Goal: Navigation & Orientation: Find specific page/section

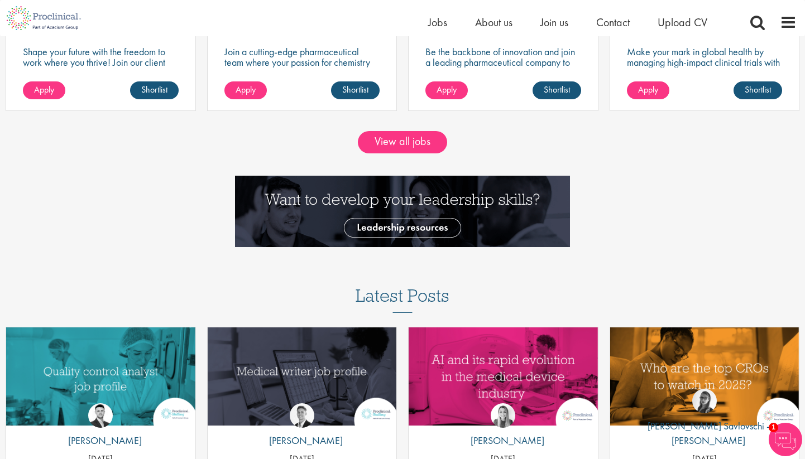
scroll to position [1167, 0]
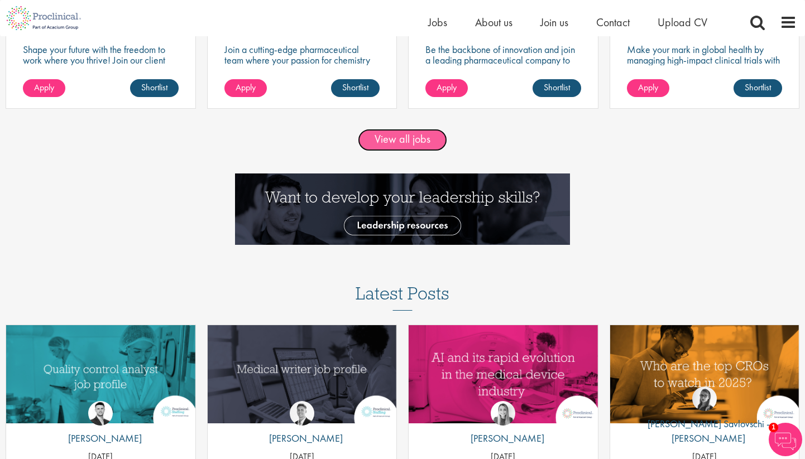
click at [413, 146] on link "View all jobs" at bounding box center [402, 140] width 89 height 22
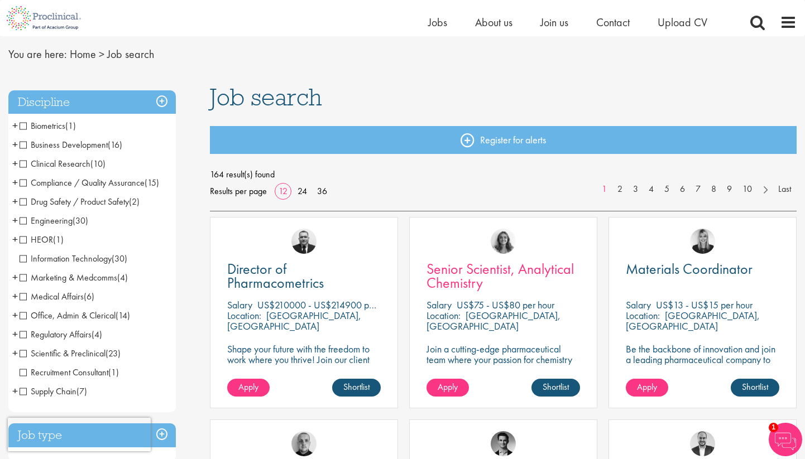
scroll to position [74, 0]
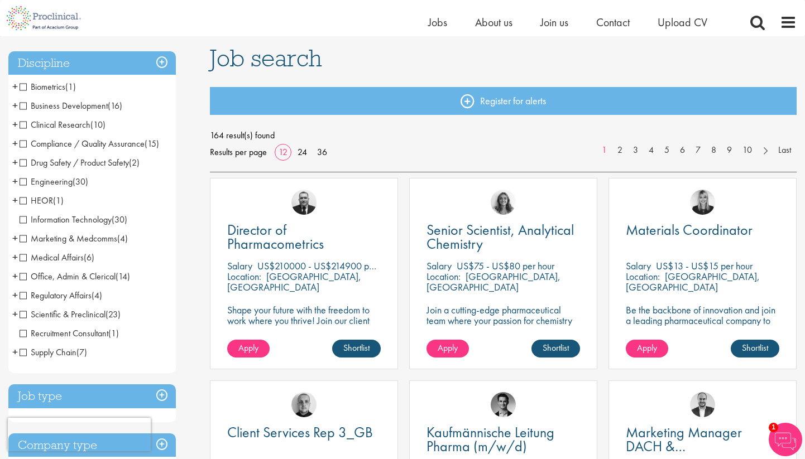
click at [15, 85] on span "+" at bounding box center [15, 86] width 6 height 17
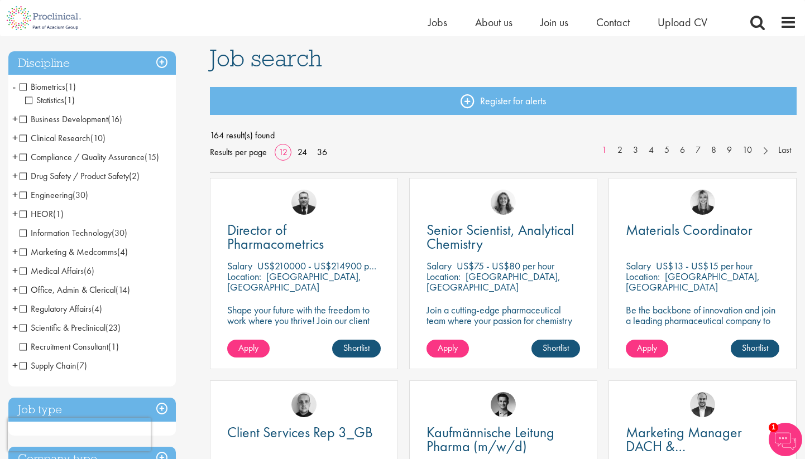
click at [15, 85] on span "-" at bounding box center [13, 86] width 3 height 17
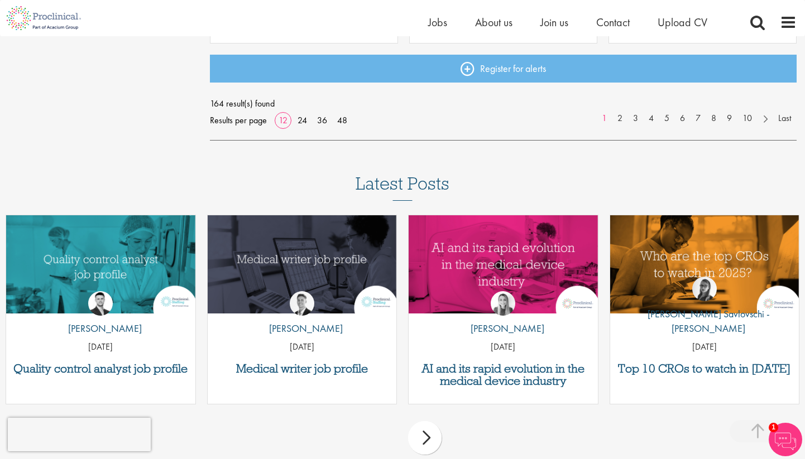
scroll to position [1009, 0]
